Goal: Task Accomplishment & Management: Use online tool/utility

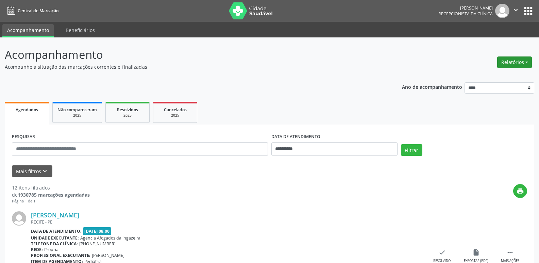
click at [516, 60] on button "Relatórios" at bounding box center [514, 62] width 35 height 12
click at [501, 77] on link "Agendamentos" at bounding box center [495, 77] width 73 height 10
select select "*"
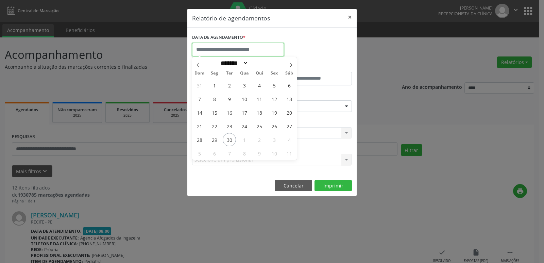
click at [260, 48] on input "text" at bounding box center [238, 50] width 92 height 14
click at [259, 122] on span "25" at bounding box center [259, 125] width 13 height 13
type input "**********"
click at [259, 122] on span "25" at bounding box center [259, 125] width 13 height 13
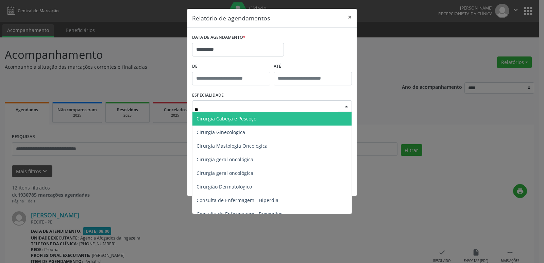
type input "***"
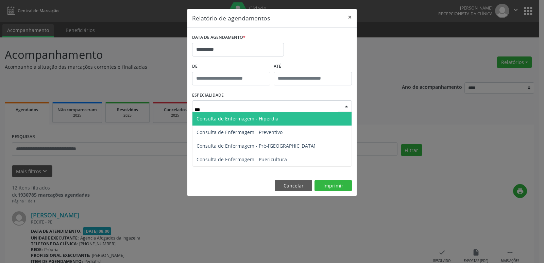
click at [234, 120] on span "Consulta de Enfermagem - Hiperdia" at bounding box center [238, 118] width 82 height 6
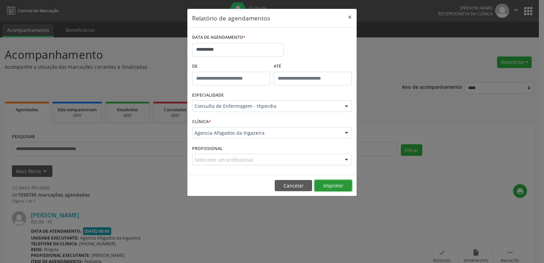
click at [335, 184] on button "Imprimir" at bounding box center [333, 186] width 37 height 12
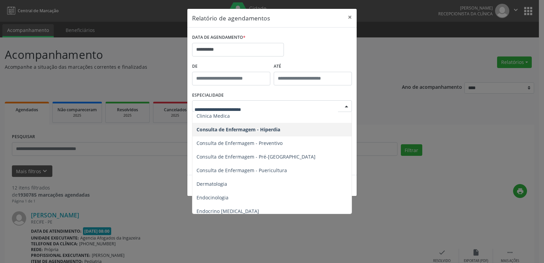
scroll to position [272, 0]
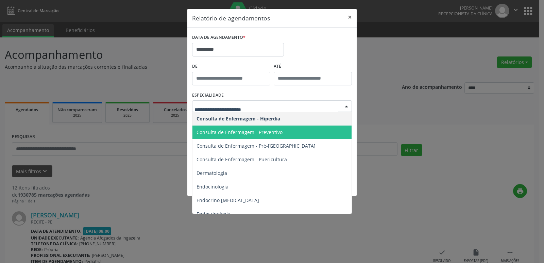
click at [264, 134] on span "Consulta de Enfermagem - Preventivo" at bounding box center [240, 132] width 86 height 6
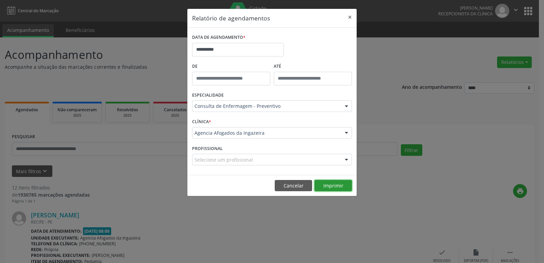
click at [333, 186] on button "Imprimir" at bounding box center [333, 186] width 37 height 12
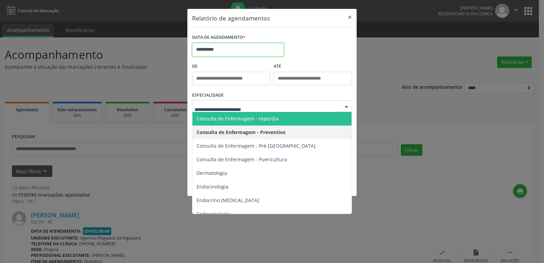
click at [247, 52] on input "**********" at bounding box center [238, 50] width 92 height 14
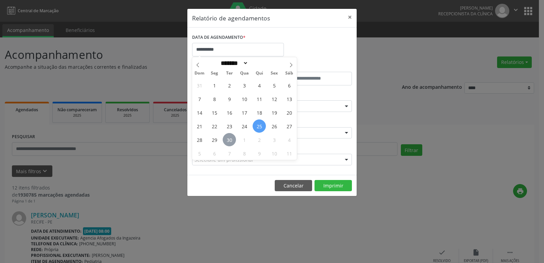
click at [229, 137] on span "30" at bounding box center [229, 139] width 13 height 13
type input "**********"
click at [229, 137] on span "30" at bounding box center [229, 139] width 13 height 13
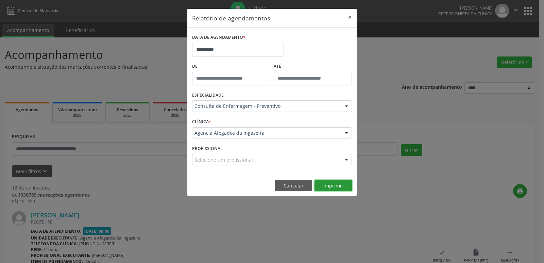
click at [336, 185] on button "Imprimir" at bounding box center [333, 186] width 37 height 12
click at [294, 101] on div "Consulta de Enfermagem - Preventivo" at bounding box center [272, 106] width 160 height 12
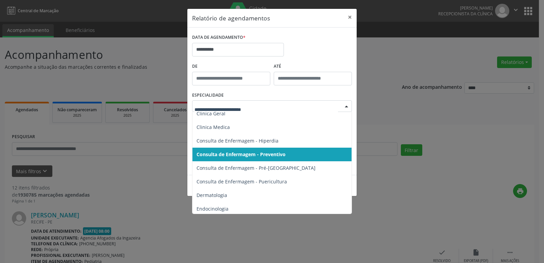
scroll to position [238, 0]
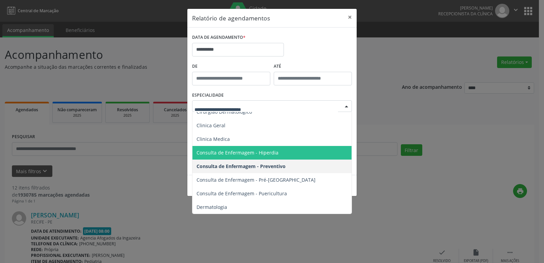
click at [292, 152] on span "Consulta de Enfermagem - Hiperdia" at bounding box center [273, 153] width 160 height 14
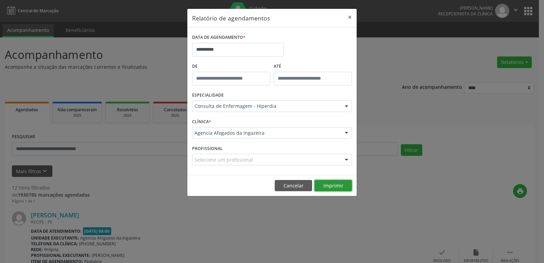
click at [339, 185] on button "Imprimir" at bounding box center [333, 186] width 37 height 12
